Goal: Task Accomplishment & Management: Manage account settings

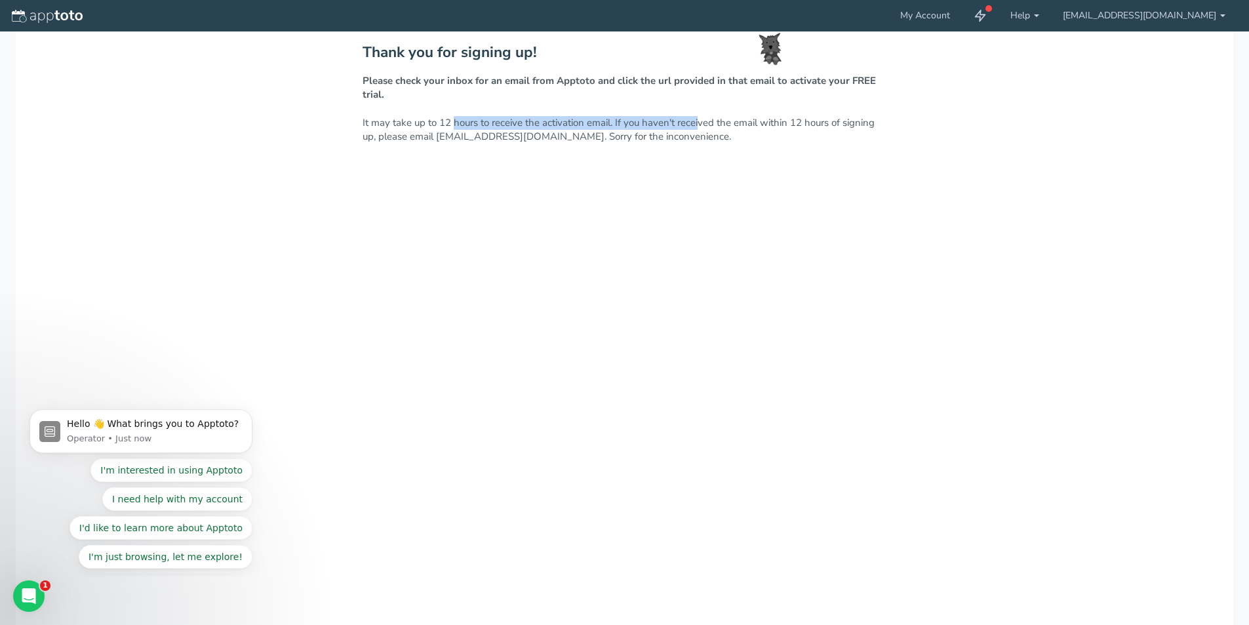
drag, startPoint x: 451, startPoint y: 121, endPoint x: 740, endPoint y: 121, distance: 288.6
click at [719, 121] on p "Please check your inbox for an email from Apptoto and click the url provided in…" at bounding box center [625, 109] width 525 height 70
click at [741, 121] on p "Please check your inbox for an email from Apptoto and click the url provided in…" at bounding box center [625, 109] width 525 height 70
click at [57, 21] on img at bounding box center [47, 16] width 71 height 13
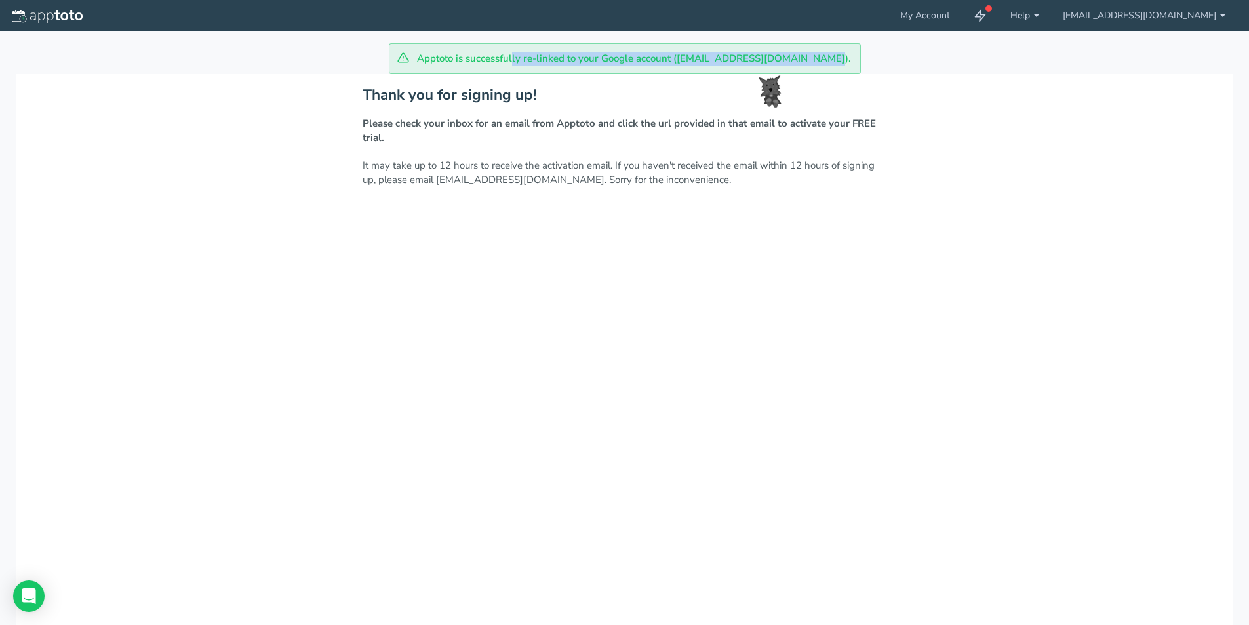
drag, startPoint x: 457, startPoint y: 54, endPoint x: 775, endPoint y: 58, distance: 318.1
click at [768, 58] on div "Apptoto is successfully re-linked to your Google account (s.gabana@iprofessioni…" at bounding box center [625, 58] width 472 height 31
drag, startPoint x: 804, startPoint y: 58, endPoint x: 520, endPoint y: 508, distance: 532.6
click at [782, 73] on div "Apptoto is successfully re-linked to your Google account (s.gabana@iprofessioni…" at bounding box center [625, 58] width 472 height 31
drag, startPoint x: 731, startPoint y: 134, endPoint x: 604, endPoint y: 159, distance: 129.5
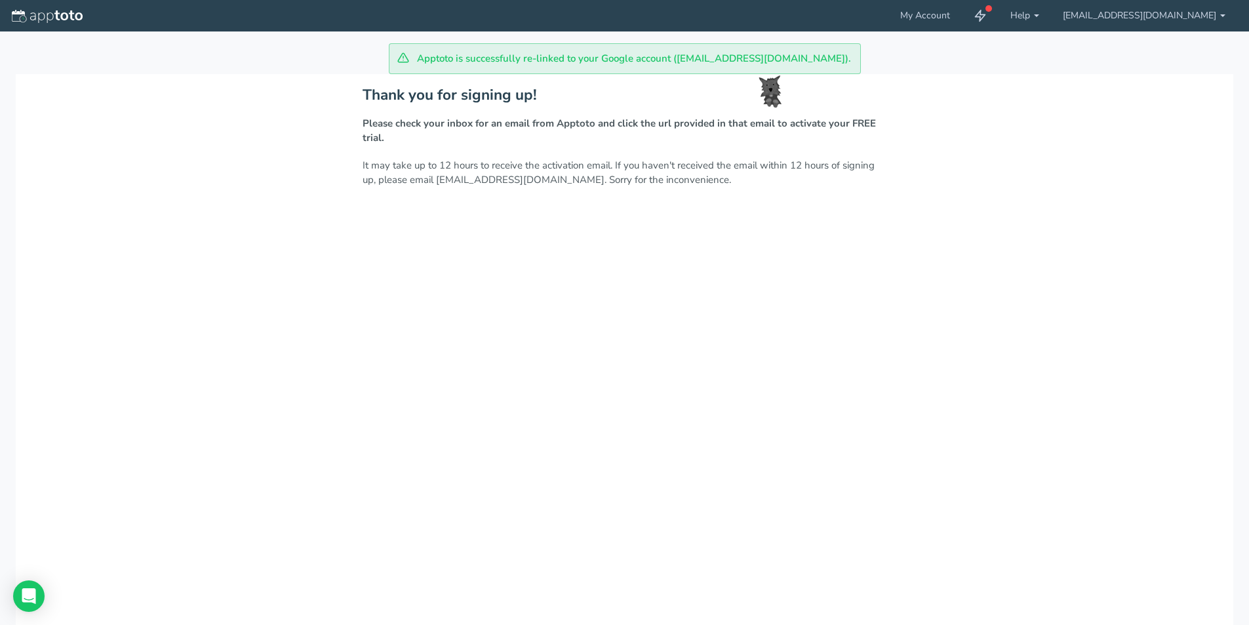
click at [730, 134] on p "Please check your inbox for an email from Apptoto and click the url provided in…" at bounding box center [625, 152] width 525 height 70
drag, startPoint x: 401, startPoint y: 167, endPoint x: 887, endPoint y: 170, distance: 486.0
click at [850, 169] on p "Please check your inbox for an email from Apptoto and click the url provided in…" at bounding box center [625, 152] width 525 height 70
click at [887, 170] on p "Please check your inbox for an email from Apptoto and click the url provided in…" at bounding box center [625, 152] width 525 height 70
drag, startPoint x: 394, startPoint y: 180, endPoint x: 576, endPoint y: 177, distance: 182.4
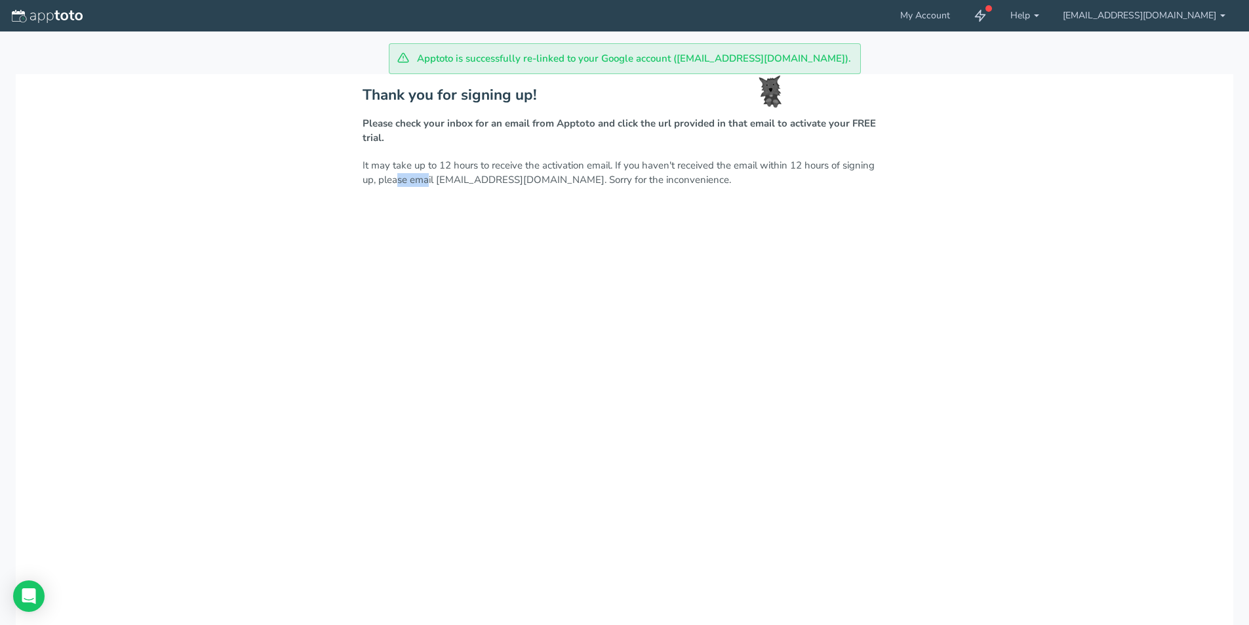
click at [553, 177] on p "Please check your inbox for an email from Apptoto and click the url provided in…" at bounding box center [625, 152] width 525 height 70
drag, startPoint x: 641, startPoint y: 181, endPoint x: 634, endPoint y: 181, distance: 7.9
click at [641, 181] on p "Please check your inbox for an email from Apptoto and click the url provided in…" at bounding box center [625, 152] width 525 height 70
click at [66, 16] on img at bounding box center [47, 16] width 71 height 13
